Goal: Find specific page/section: Find specific page/section

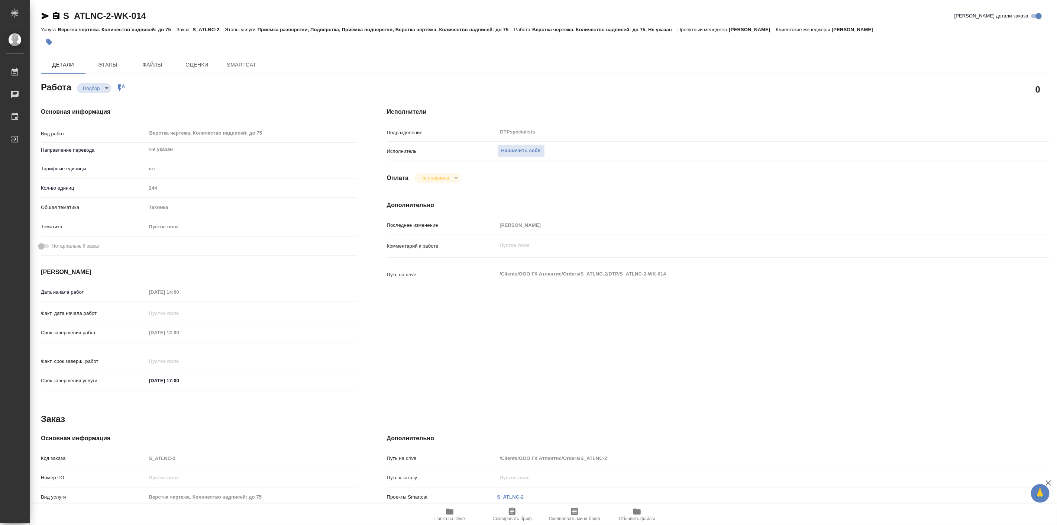
type textarea "x"
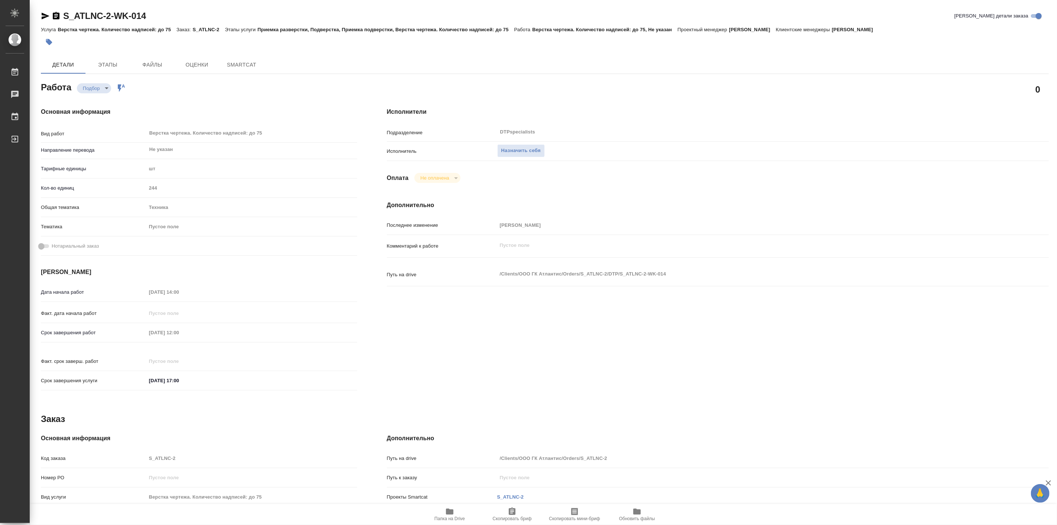
type textarea "x"
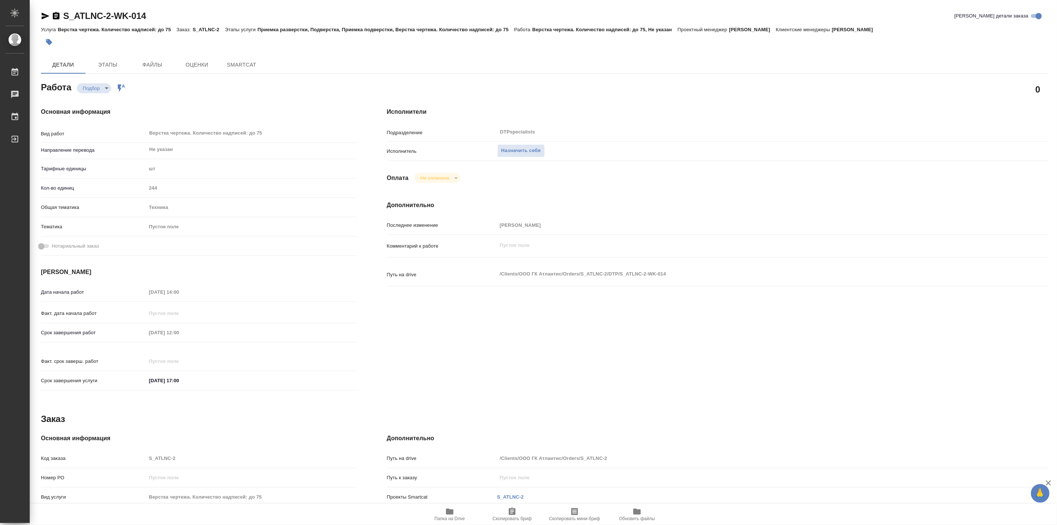
type textarea "x"
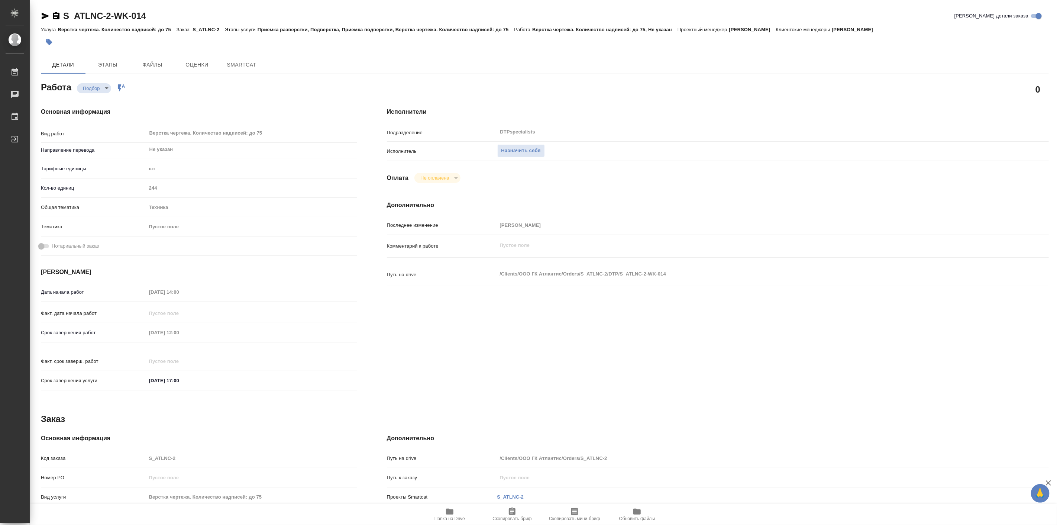
type textarea "x"
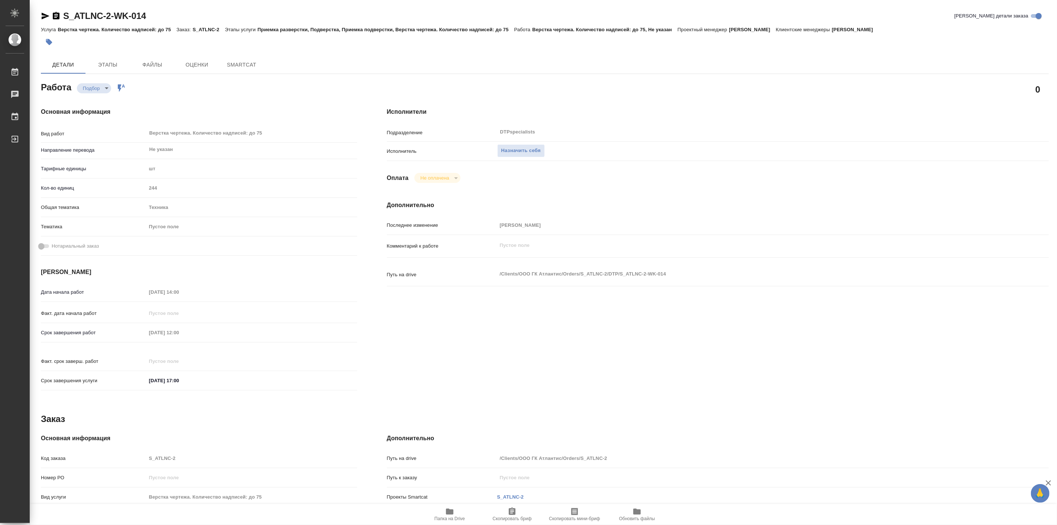
type textarea "x"
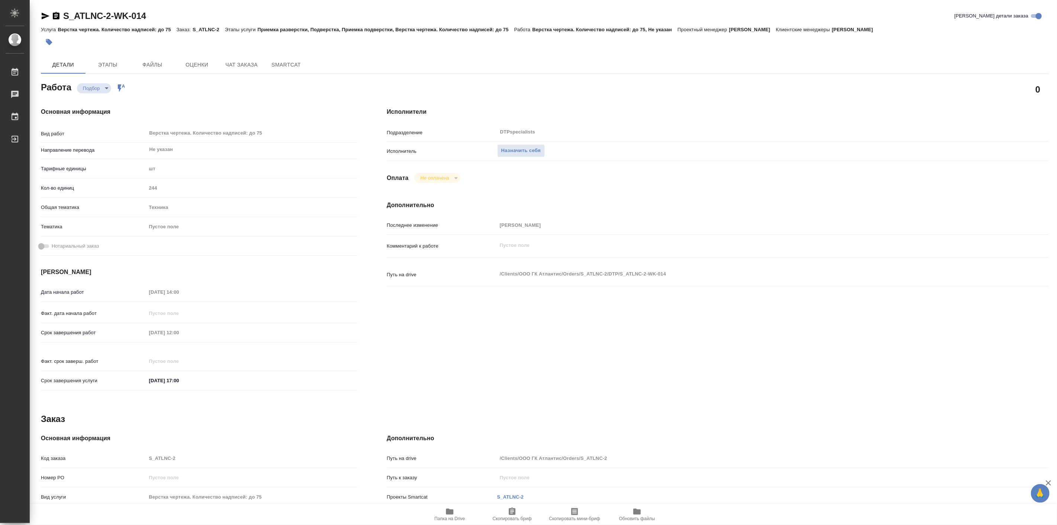
type textarea "x"
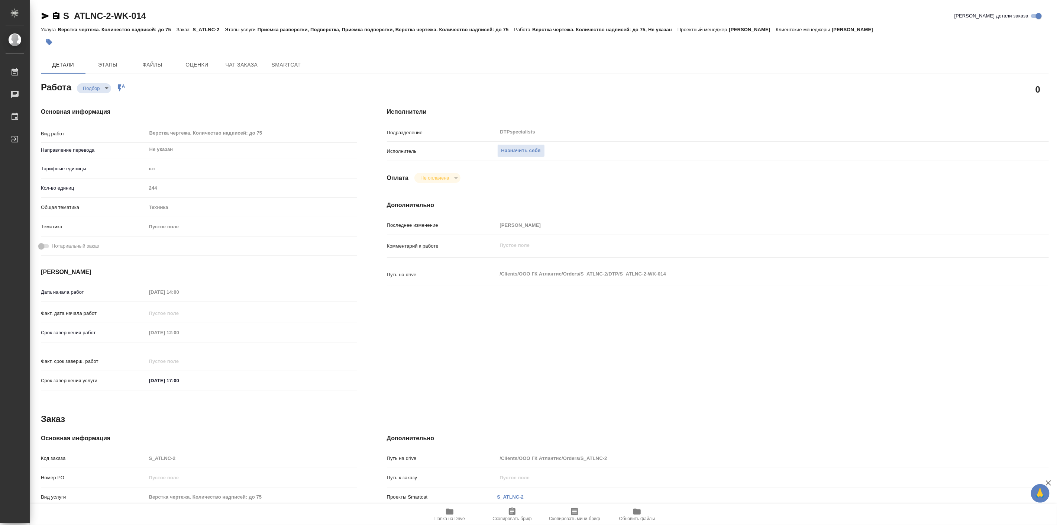
type textarea "x"
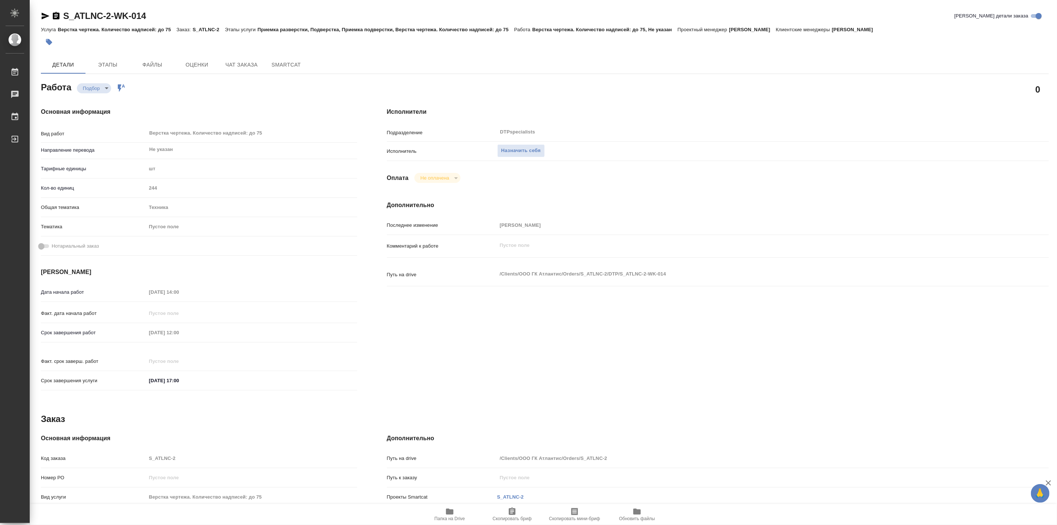
type textarea "x"
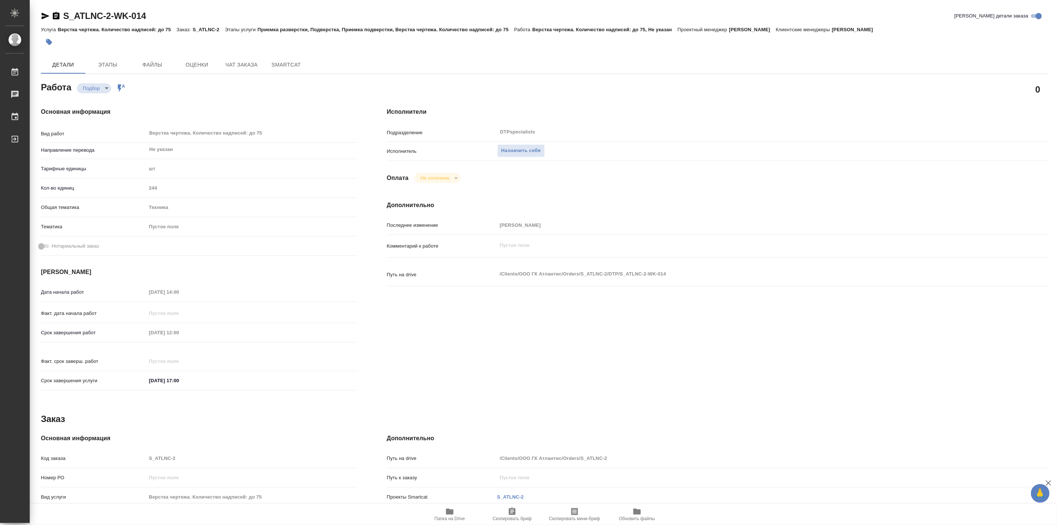
type textarea "x"
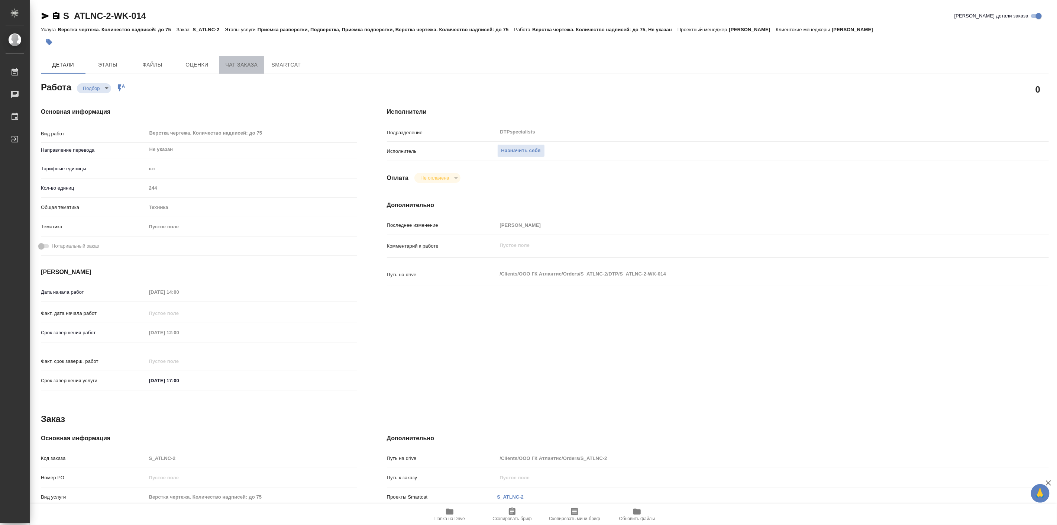
click at [235, 60] on span "Чат заказа" at bounding box center [242, 64] width 36 height 9
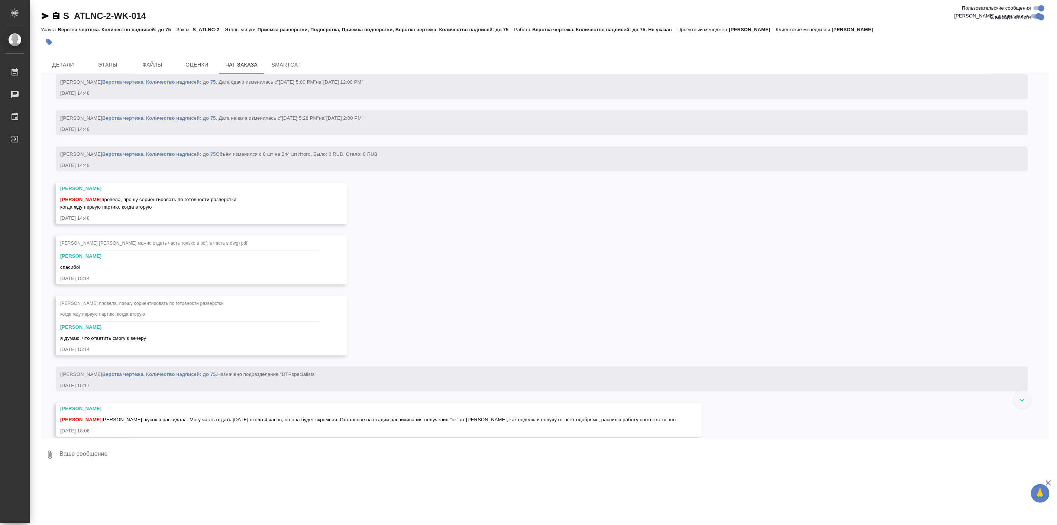
scroll to position [2629, 0]
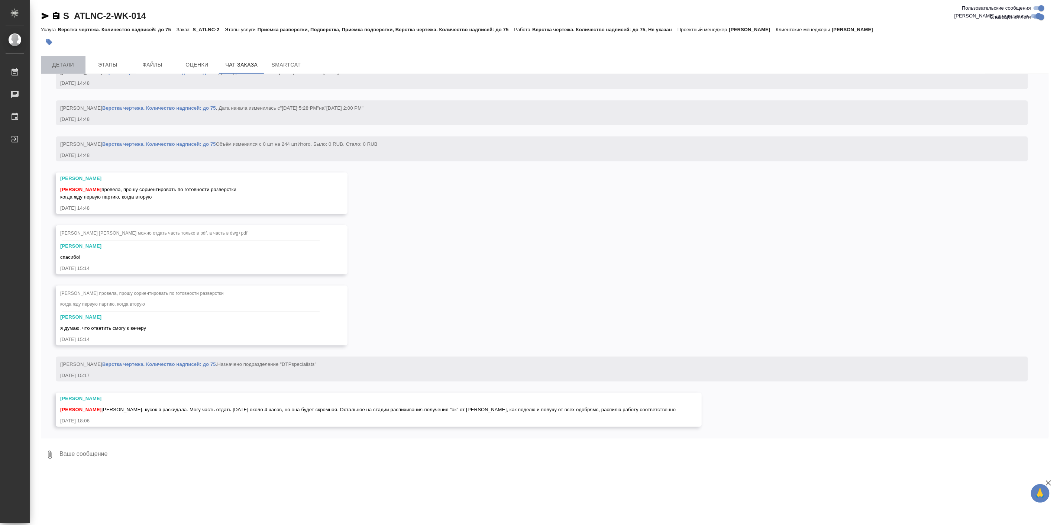
click at [60, 59] on button "Детали" at bounding box center [63, 65] width 45 height 18
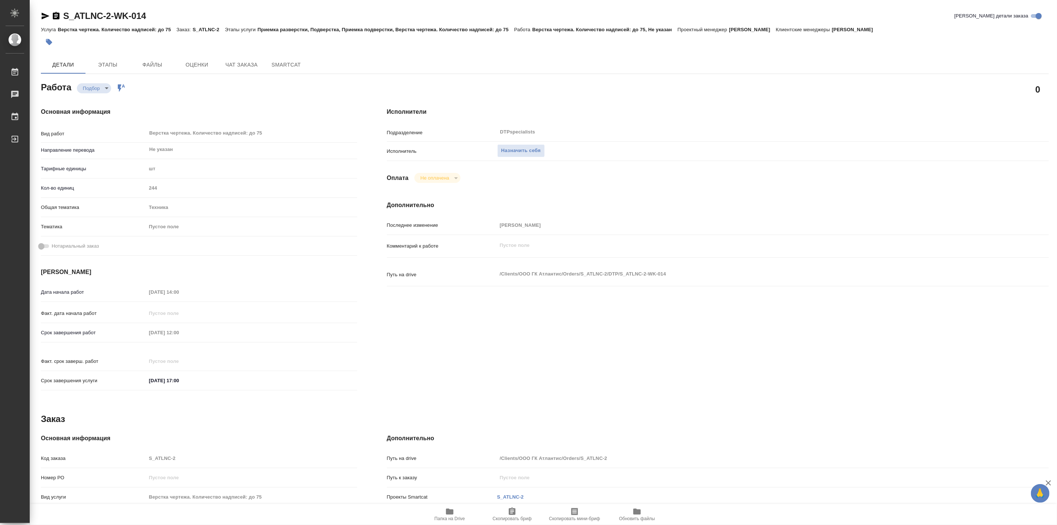
type textarea "x"
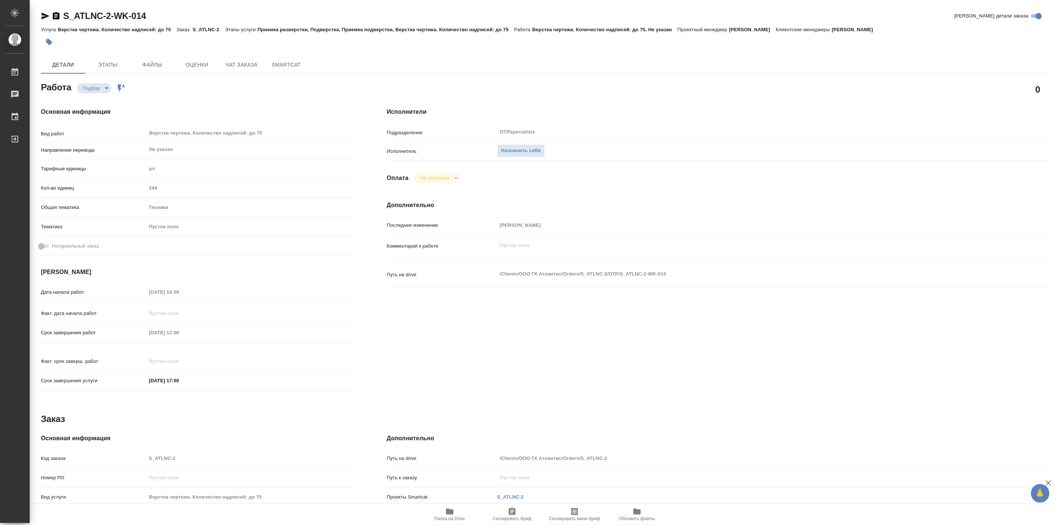
type textarea "x"
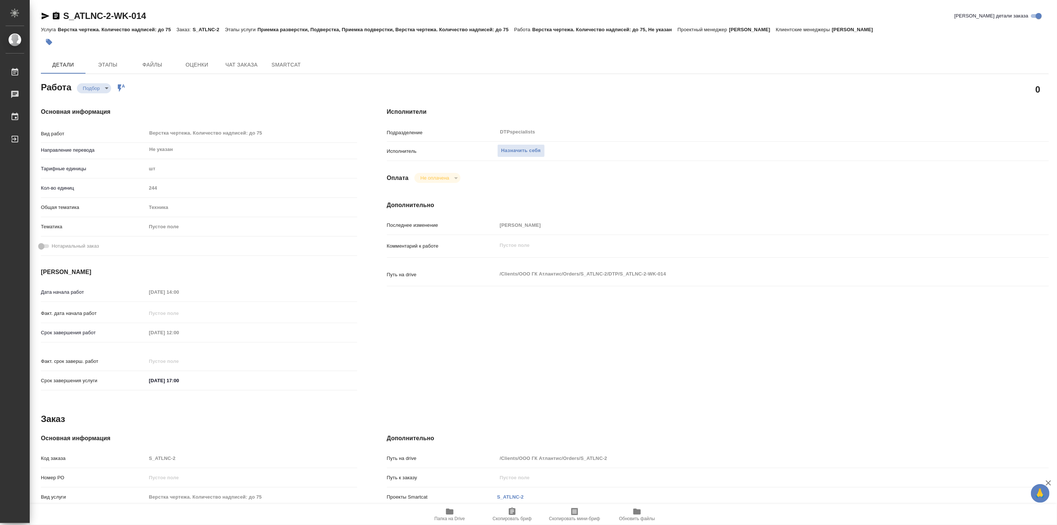
type textarea "x"
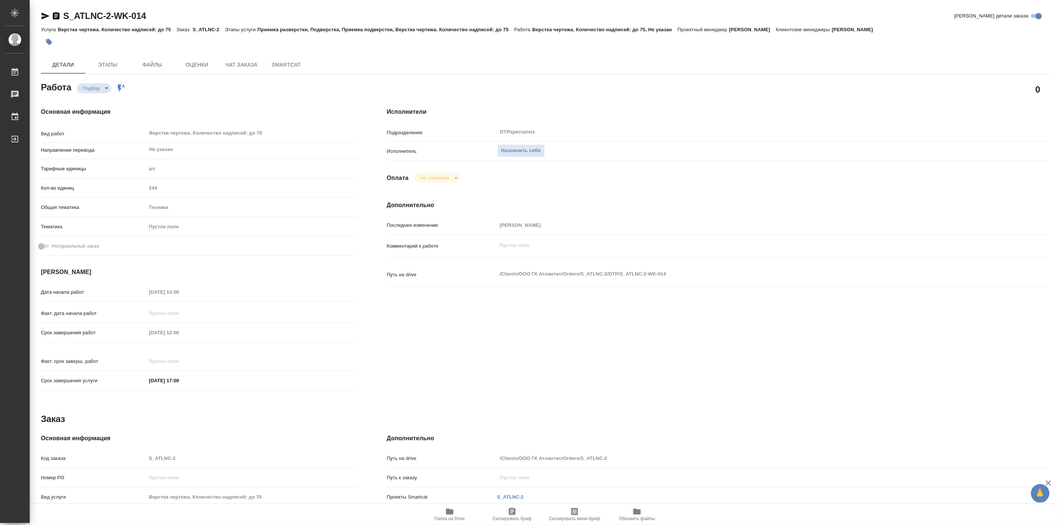
type textarea "x"
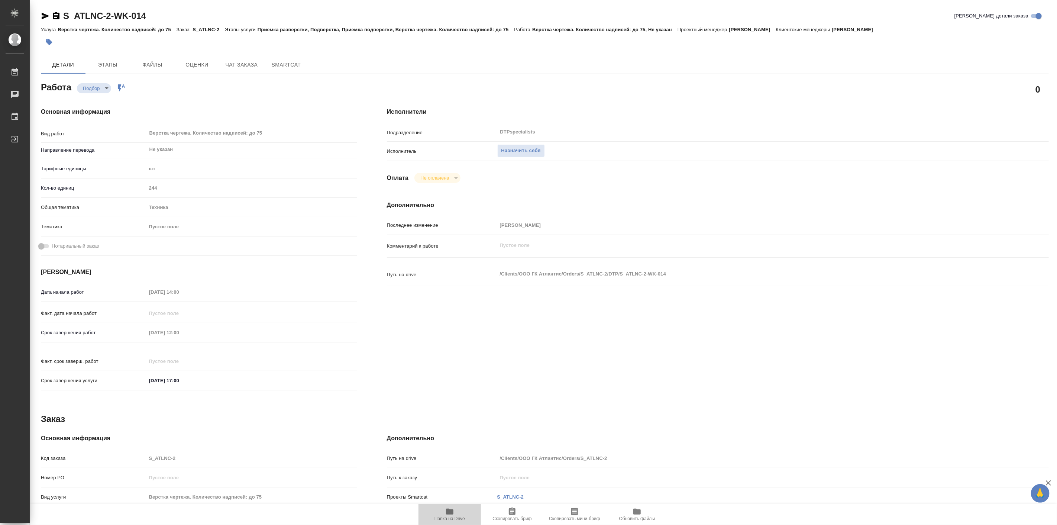
click at [455, 508] on span "Папка на Drive" at bounding box center [450, 514] width 54 height 14
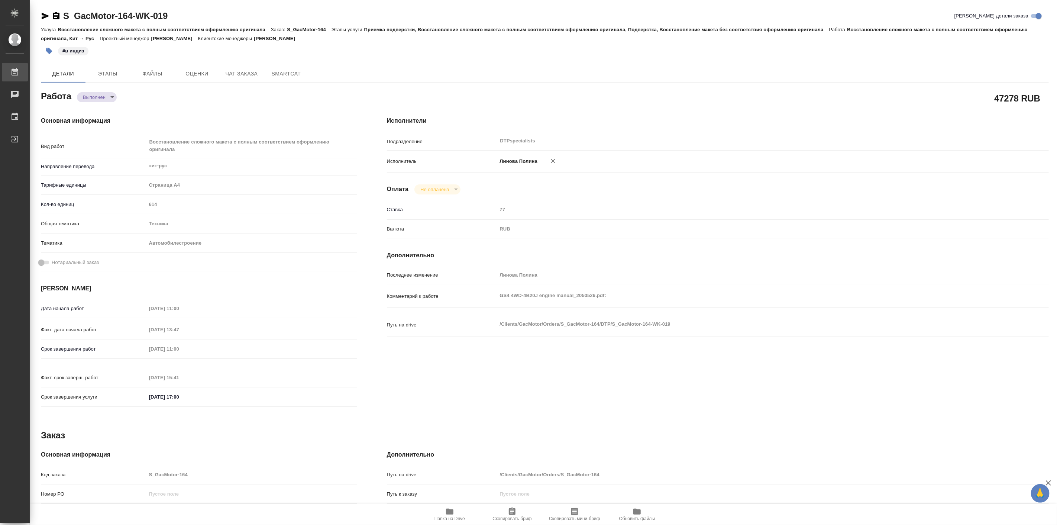
click at [15, 69] on div "Работы" at bounding box center [5, 72] width 19 height 11
